Goal: Task Accomplishment & Management: Use online tool/utility

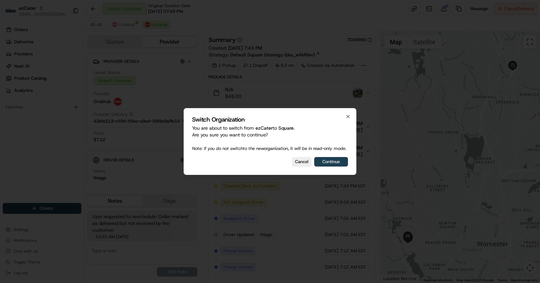
click at [329, 160] on button "Continue" at bounding box center [331, 161] width 34 height 9
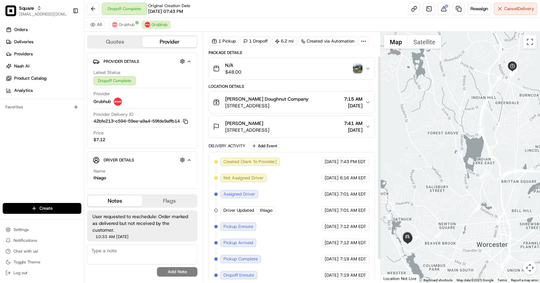
scroll to position [57, 0]
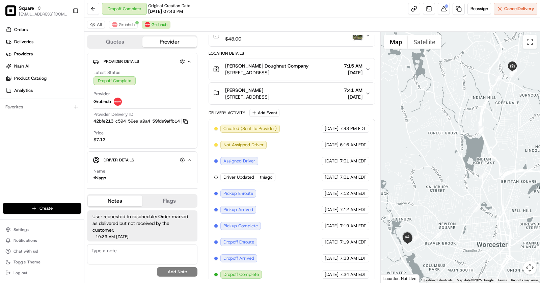
click at [309, 69] on span "[STREET_ADDRESS]" at bounding box center [266, 72] width 83 height 7
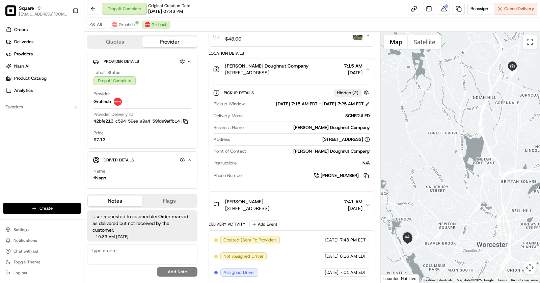
click at [309, 69] on span "[STREET_ADDRESS]" at bounding box center [266, 72] width 83 height 7
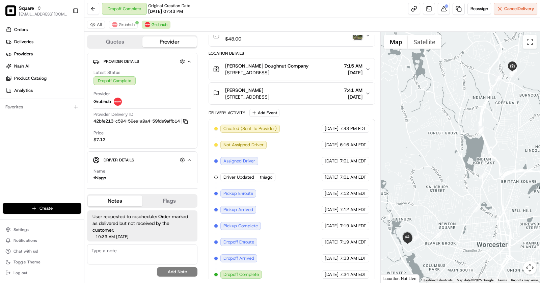
click at [326, 90] on div "[PERSON_NAME] [STREET_ADDRESS] 7:41 AM [DATE]" at bounding box center [289, 94] width 152 height 14
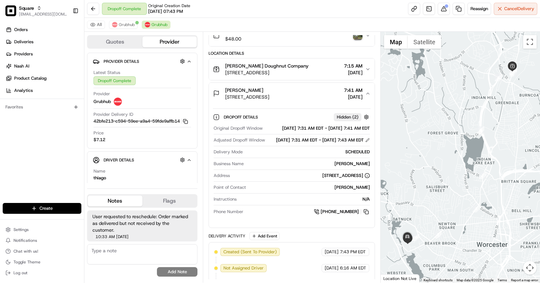
click at [318, 98] on div "[PERSON_NAME] [STREET_ADDRESS] 7:41 AM [DATE]" at bounding box center [289, 94] width 152 height 14
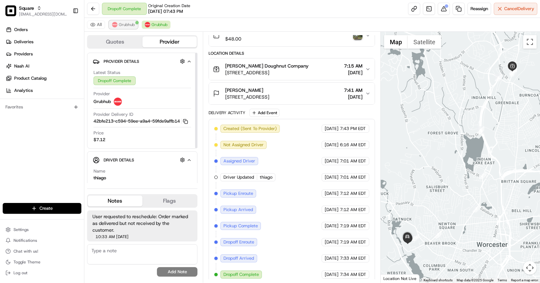
click at [132, 24] on span "Grubhub" at bounding box center [127, 24] width 16 height 5
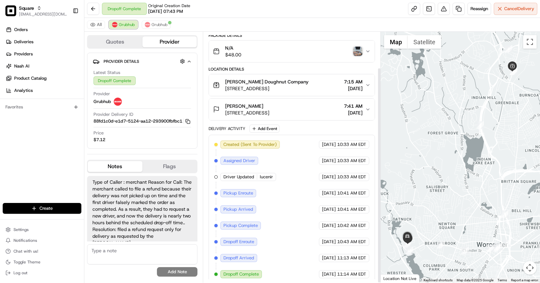
scroll to position [0, 0]
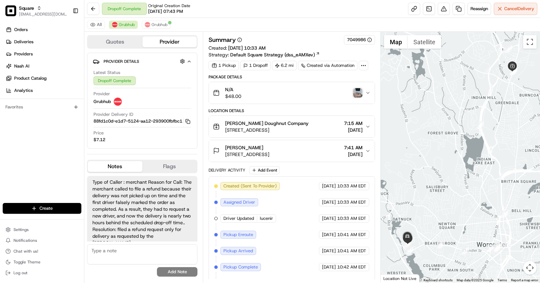
click at [163, 19] on div "All Grubhub Grubhub" at bounding box center [312, 25] width 456 height 14
click at [163, 26] on span "Grubhub" at bounding box center [160, 24] width 16 height 5
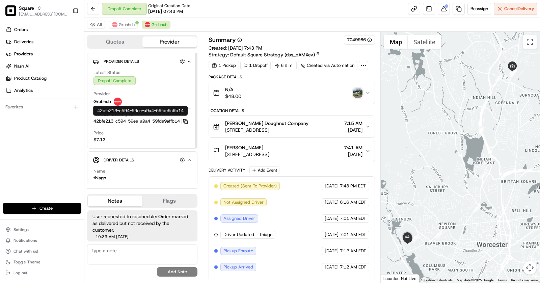
click at [188, 124] on icon "button" at bounding box center [185, 121] width 5 height 5
click at [123, 28] on button "Grubhub" at bounding box center [123, 25] width 29 height 8
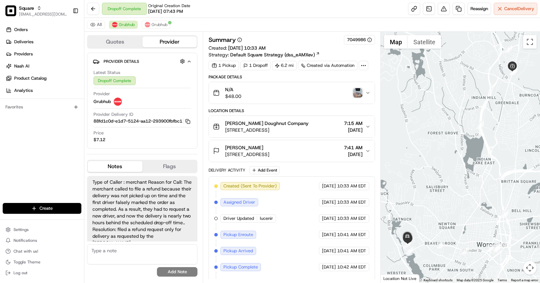
click at [357, 93] on img "button" at bounding box center [357, 92] width 9 height 9
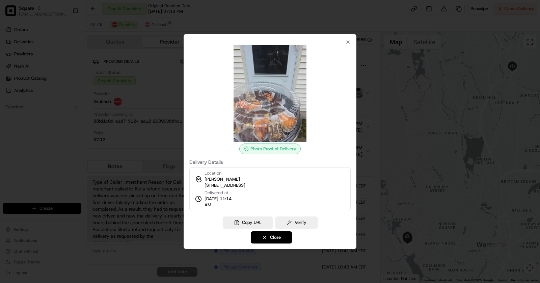
click at [132, 115] on div at bounding box center [270, 141] width 540 height 283
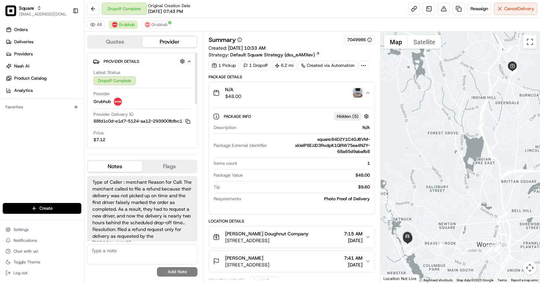
click at [159, 20] on div "All Grubhub Grubhub" at bounding box center [312, 25] width 456 height 14
click at [163, 24] on span "Grubhub" at bounding box center [160, 24] width 16 height 5
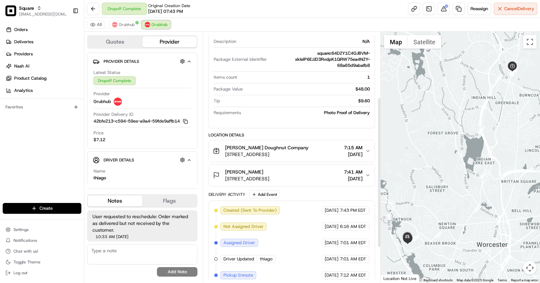
scroll to position [167, 0]
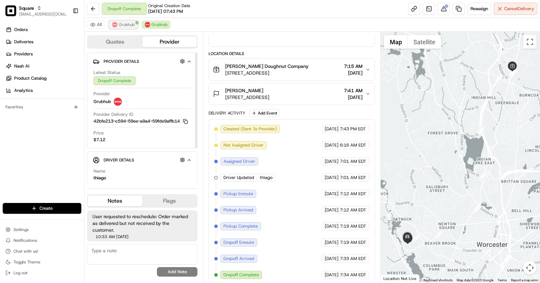
click at [123, 26] on span "Grubhub" at bounding box center [127, 24] width 16 height 5
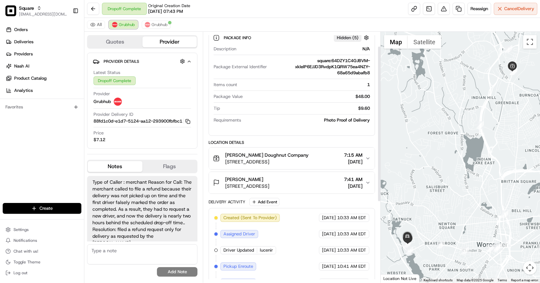
scroll to position [0, 0]
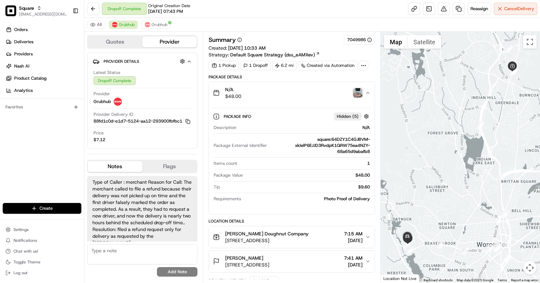
click at [151, 30] on div "All Grubhub Grubhub" at bounding box center [312, 25] width 456 height 14
click at [358, 92] on img "button" at bounding box center [357, 92] width 9 height 9
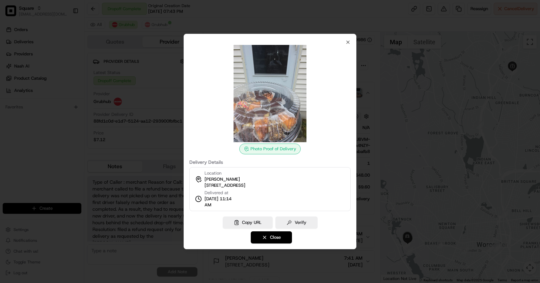
click at [176, 72] on div at bounding box center [270, 141] width 540 height 283
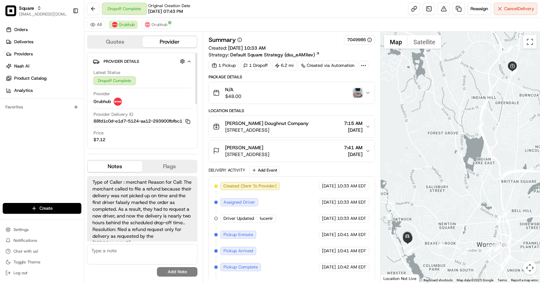
click at [160, 31] on div "All Grubhub Grubhub" at bounding box center [312, 25] width 456 height 14
click at [159, 26] on span "Grubhub" at bounding box center [160, 24] width 16 height 5
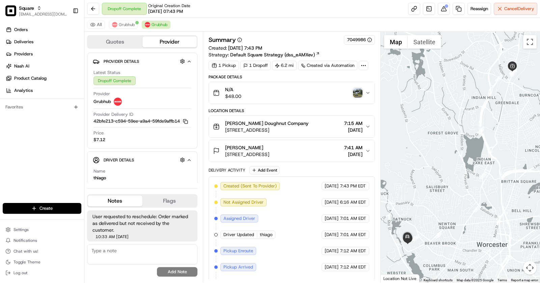
click at [358, 92] on img "button" at bounding box center [357, 92] width 9 height 9
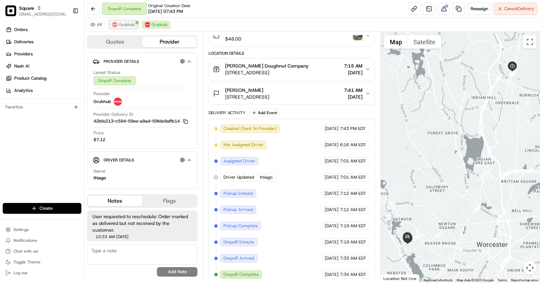
click at [120, 24] on span "Grubhub" at bounding box center [127, 24] width 16 height 5
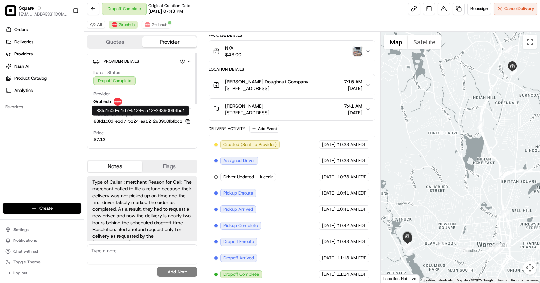
click at [188, 124] on icon "button" at bounding box center [187, 121] width 5 height 5
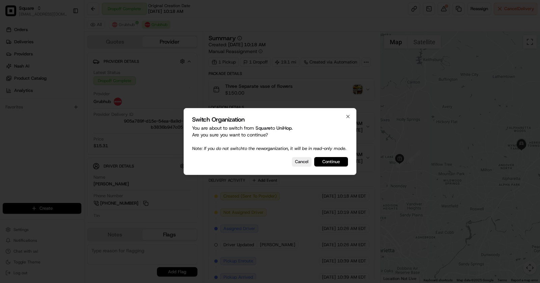
click at [332, 164] on button "Continue" at bounding box center [331, 161] width 34 height 9
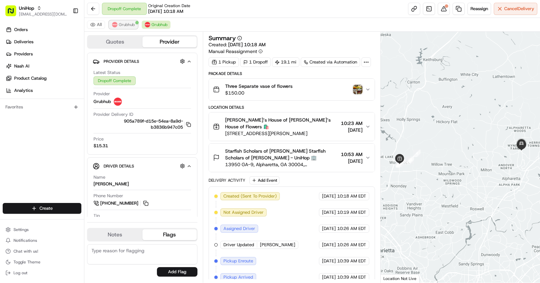
click at [129, 26] on span "Grubhub" at bounding box center [127, 24] width 16 height 5
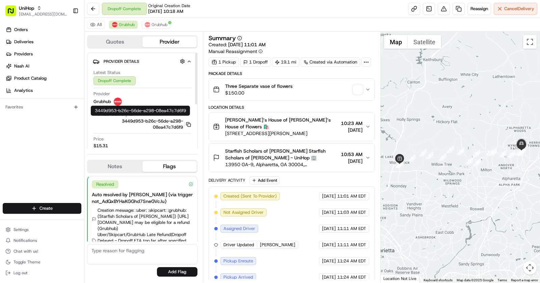
click at [189, 124] on icon "button" at bounding box center [188, 124] width 5 height 5
